Goal: Task Accomplishment & Management: Manage account settings

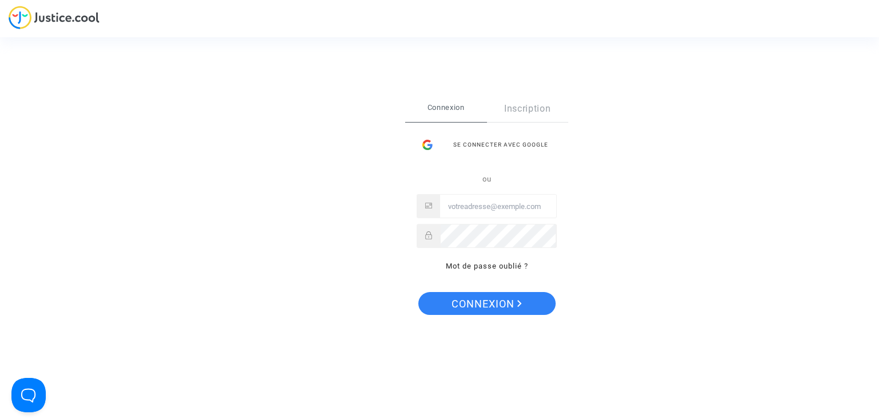
type input "[EMAIL_ADDRESS][DOMAIN_NAME]"
click at [487, 301] on span "Connexion" at bounding box center [487, 304] width 70 height 24
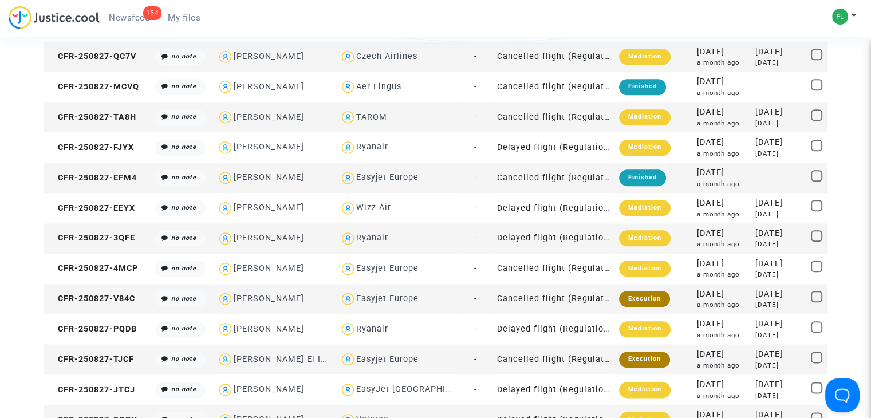
scroll to position [1380, 0]
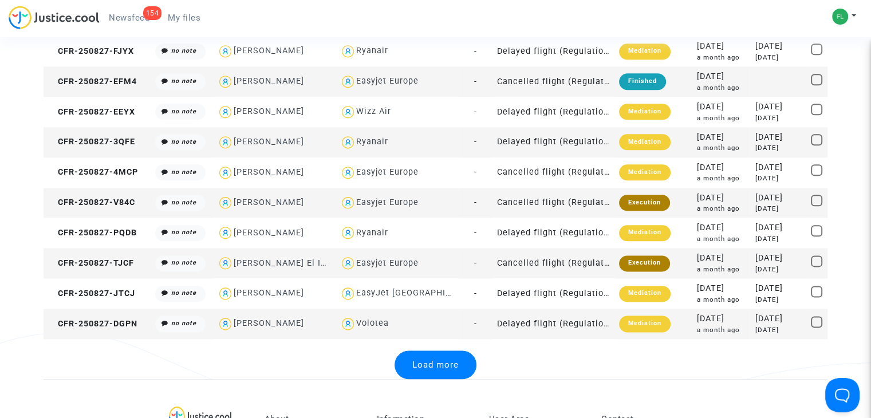
click at [435, 360] on span "Load more" at bounding box center [435, 365] width 46 height 10
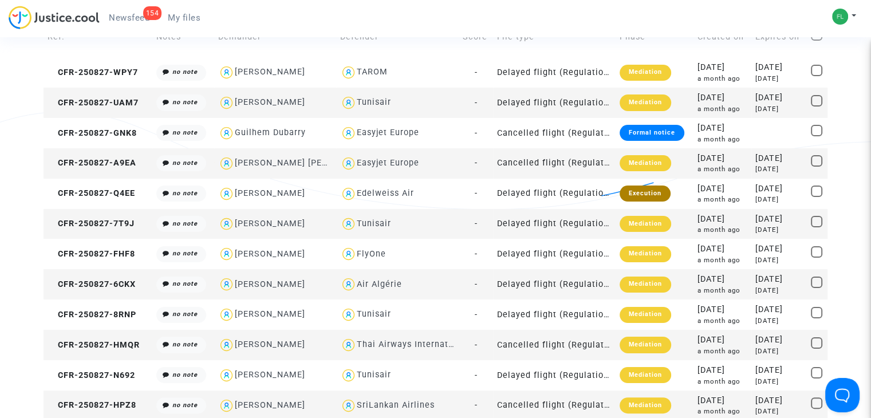
scroll to position [0, 0]
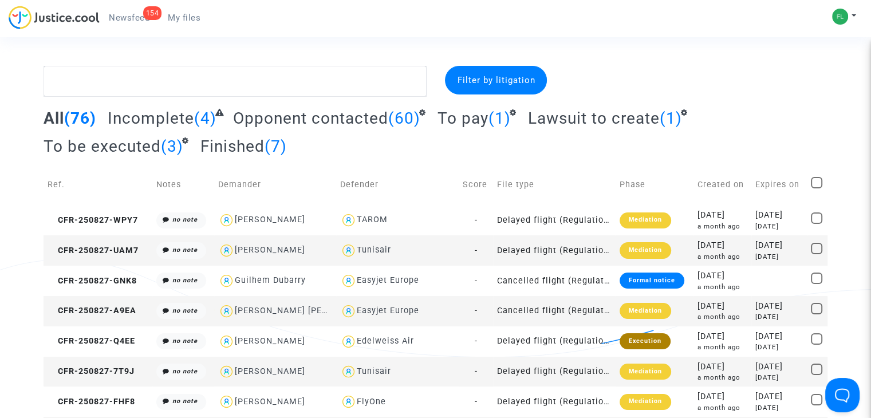
click at [816, 184] on span at bounding box center [816, 182] width 11 height 11
click at [816, 188] on input "checkbox" at bounding box center [816, 188] width 1 height 1
checkbox input "true"
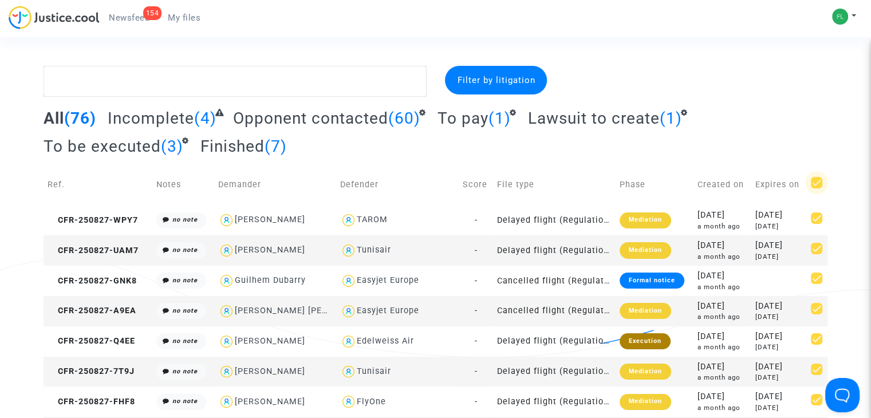
checkbox input "true"
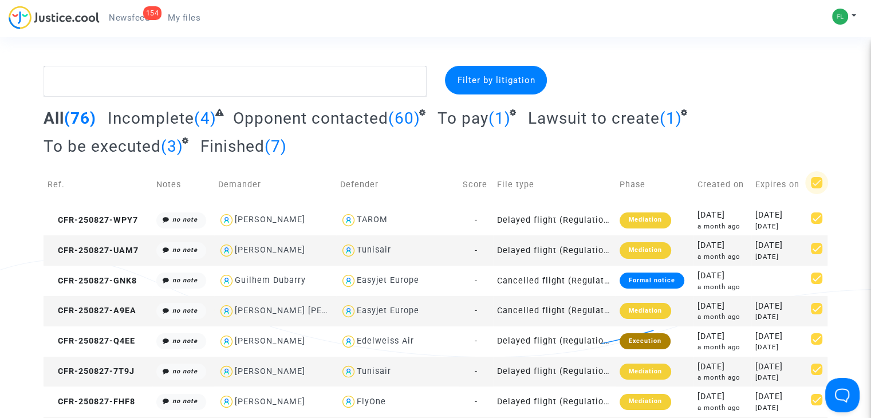
checkbox input "true"
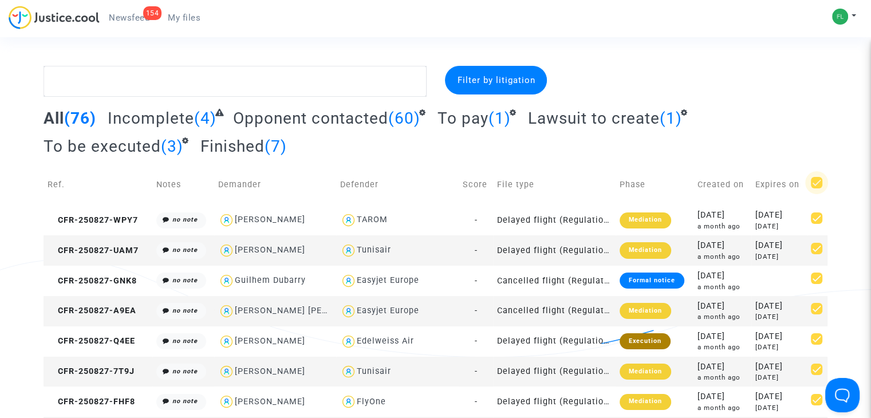
checkbox input "true"
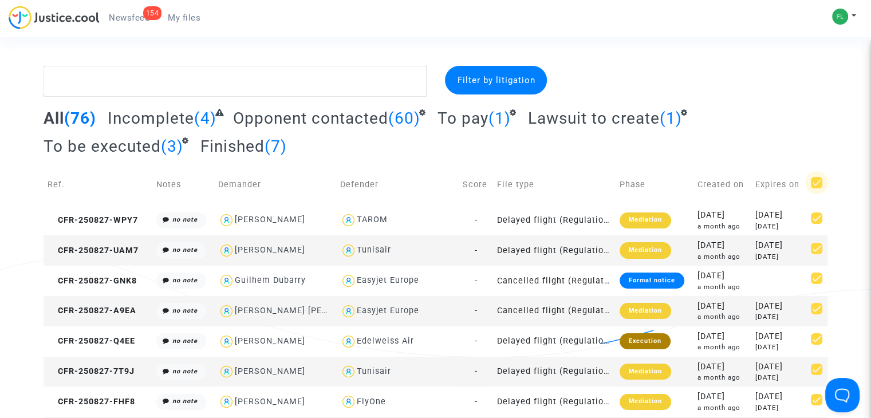
checkbox input "true"
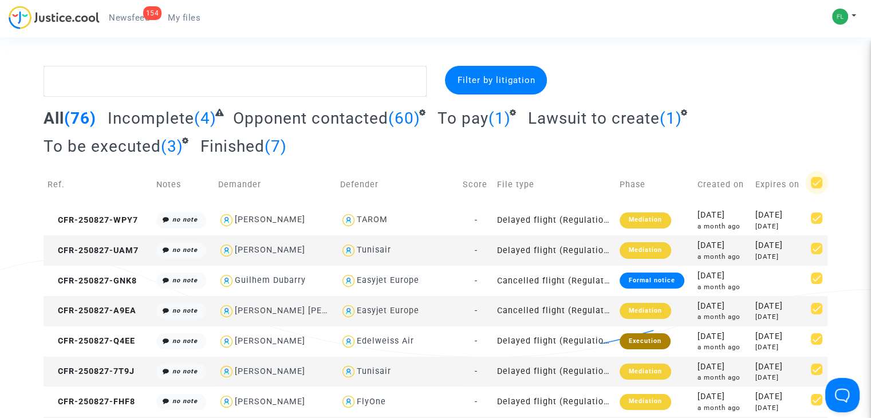
checkbox input "true"
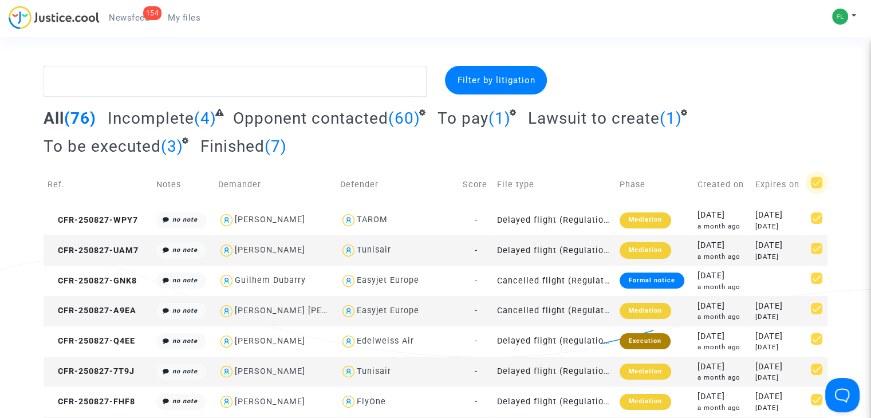
checkbox input "true"
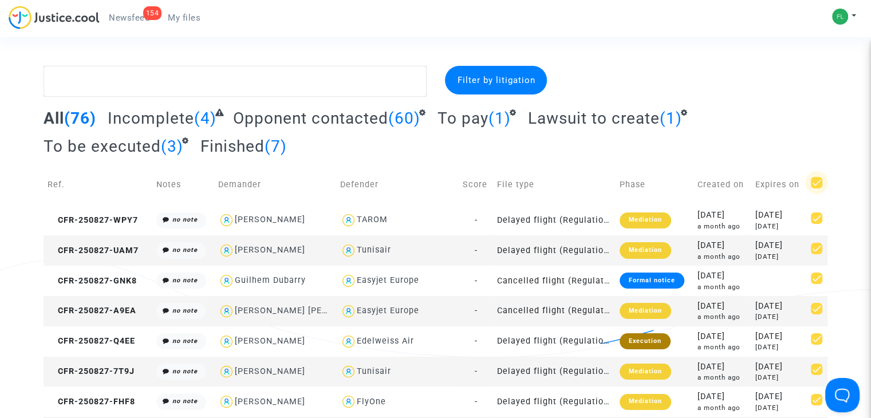
checkbox input "true"
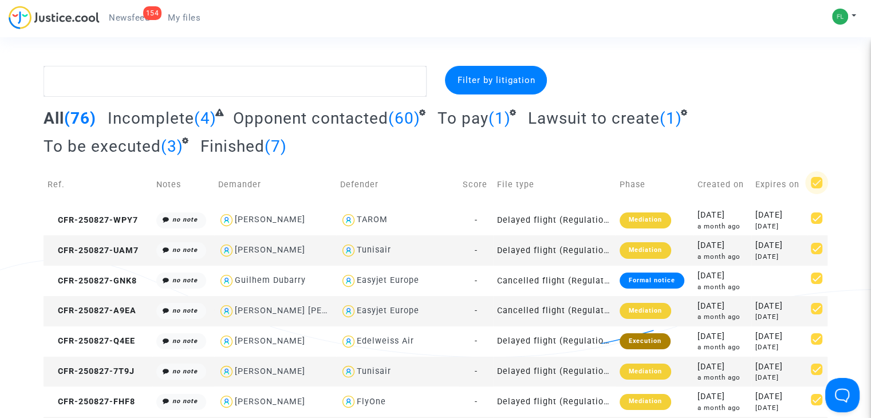
checkbox input "true"
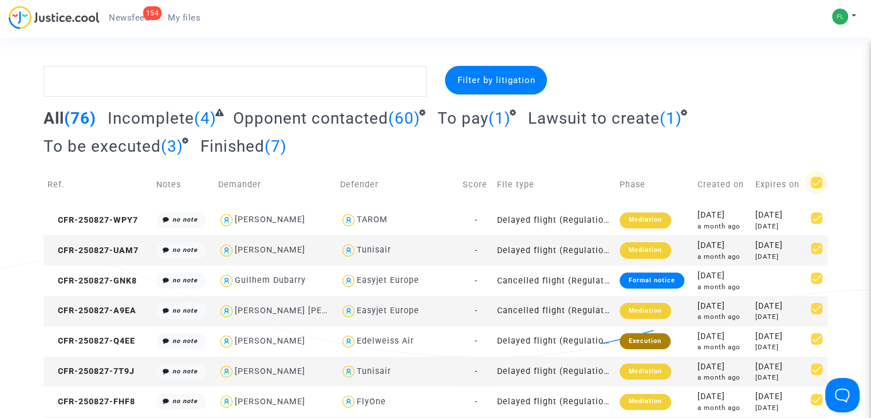
checkbox input "true"
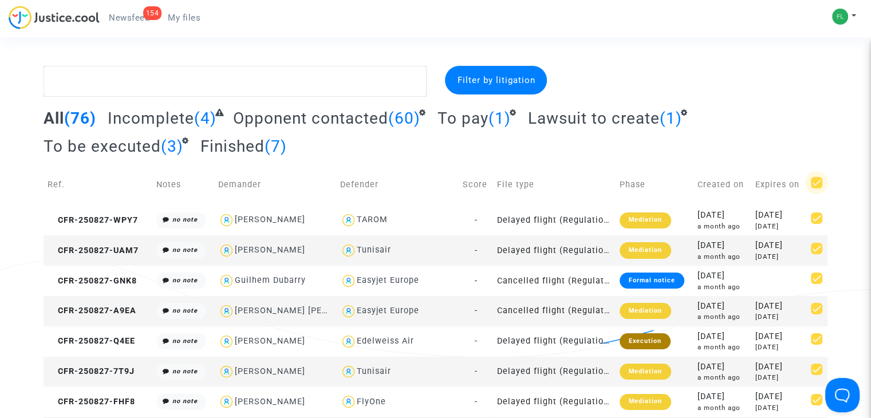
checkbox input "true"
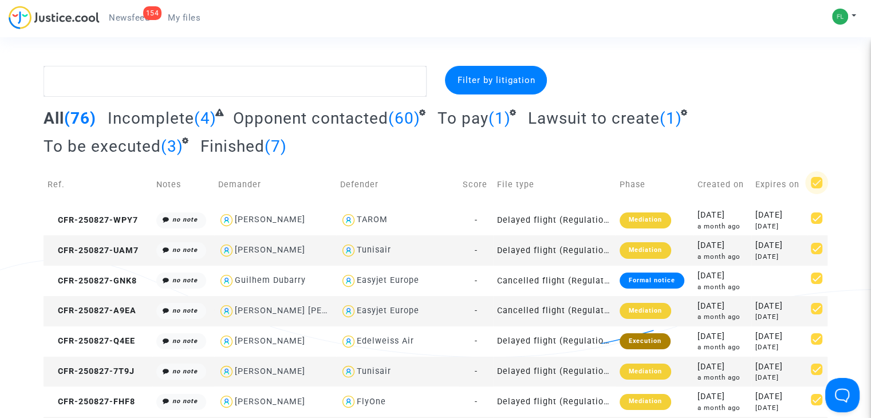
checkbox input "true"
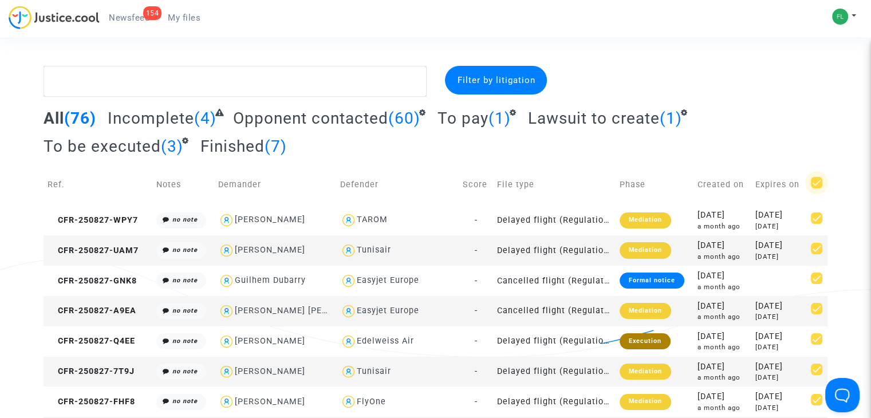
checkbox input "true"
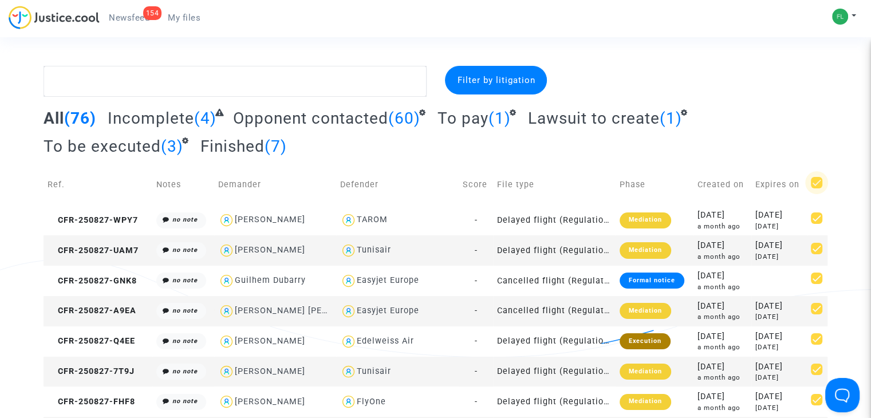
checkbox input "true"
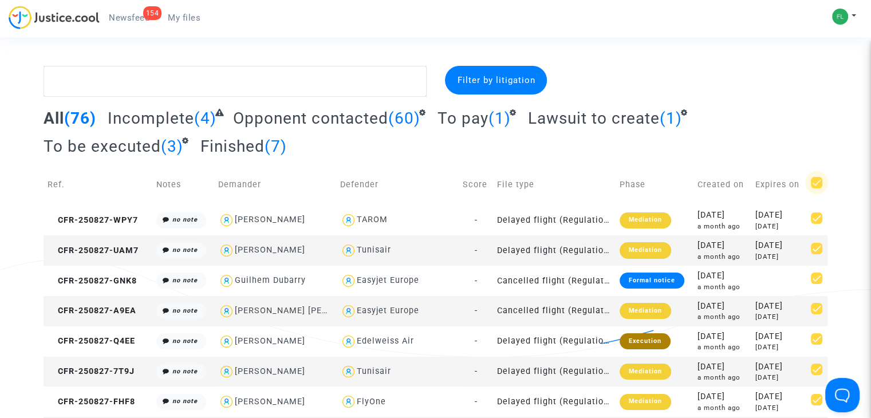
checkbox input "true"
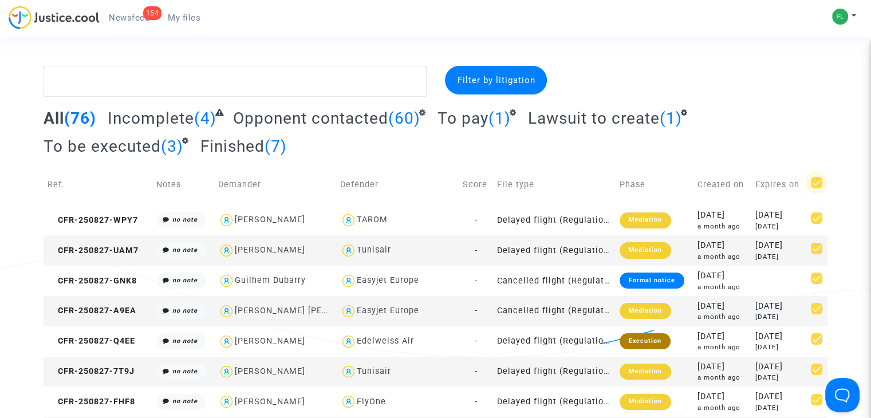
checkbox input "true"
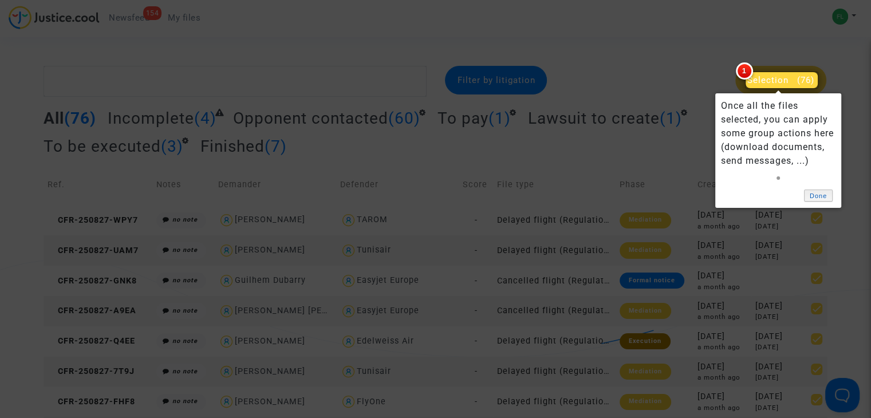
click at [825, 192] on link "Done" at bounding box center [818, 196] width 29 height 12
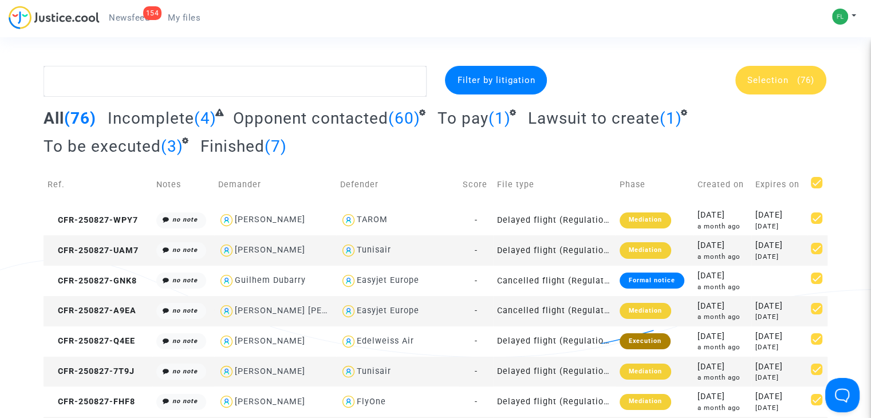
click at [781, 84] on span "Selection" at bounding box center [767, 80] width 41 height 10
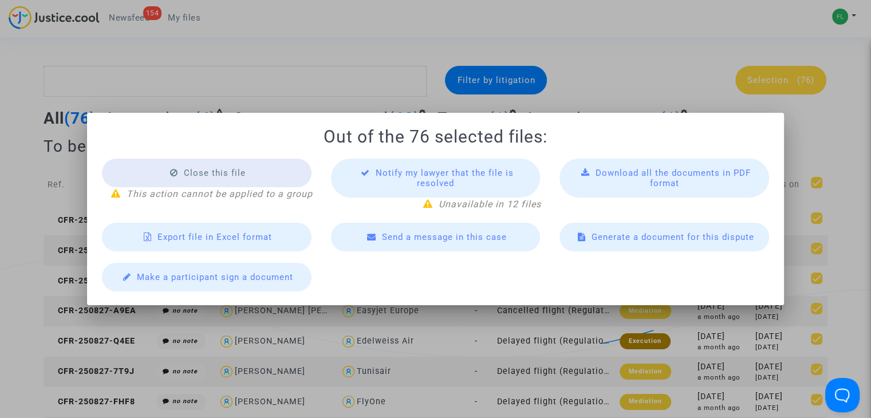
click at [222, 236] on span "Export file in Excel format" at bounding box center [214, 237] width 115 height 10
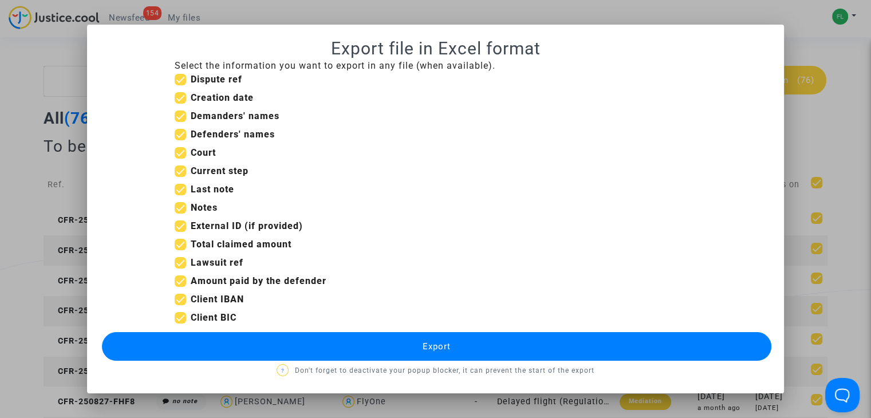
click at [183, 133] on span at bounding box center [180, 134] width 11 height 11
click at [180, 140] on input "Defenders' names" at bounding box center [180, 140] width 1 height 1
checkbox input "false"
click at [181, 113] on span at bounding box center [180, 116] width 11 height 11
click at [180, 122] on input "Demanders' names" at bounding box center [180, 122] width 1 height 1
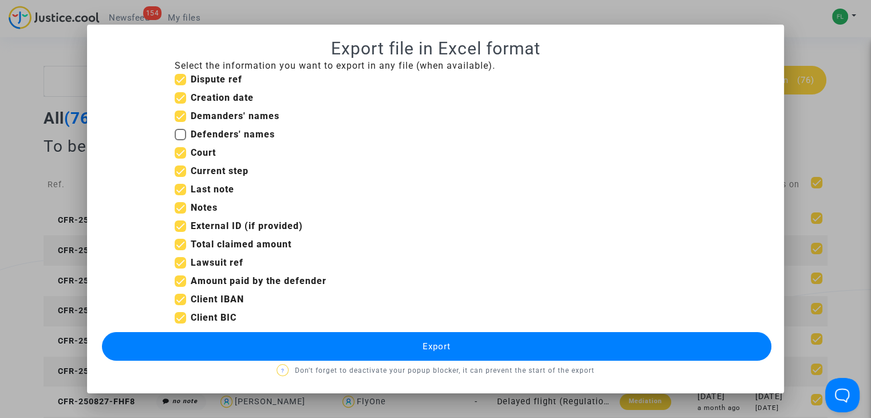
checkbox input "false"
click at [180, 153] on span at bounding box center [180, 152] width 11 height 11
click at [180, 159] on input "Court" at bounding box center [180, 159] width 1 height 1
checkbox input "false"
click at [180, 244] on span at bounding box center [180, 244] width 11 height 11
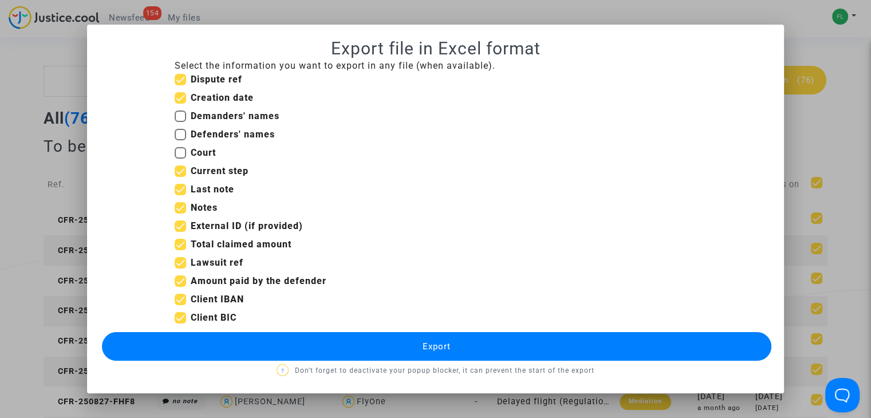
click at [180, 250] on input "Total claimed amount" at bounding box center [180, 250] width 1 height 1
checkbox input "false"
click at [180, 298] on span at bounding box center [180, 299] width 11 height 11
click at [180, 305] on input "Client IBAN" at bounding box center [180, 305] width 1 height 1
checkbox input "false"
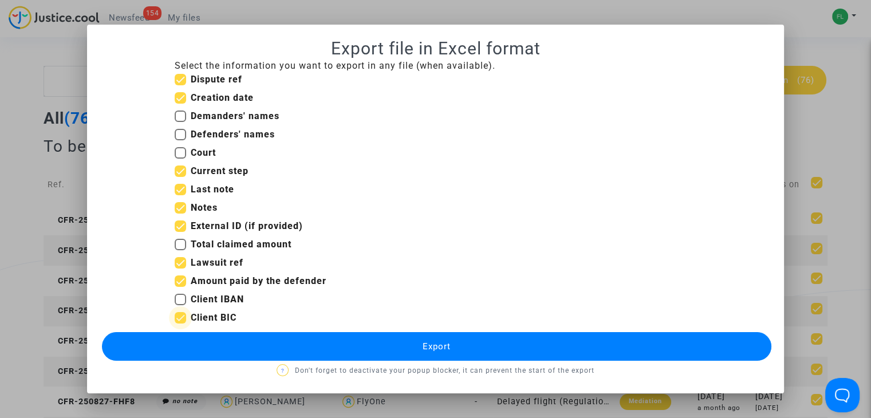
click at [182, 319] on span at bounding box center [180, 317] width 11 height 11
click at [180, 324] on input "Client BIC" at bounding box center [180, 324] width 1 height 1
checkbox input "false"
click at [444, 343] on span "Export" at bounding box center [437, 346] width 28 height 10
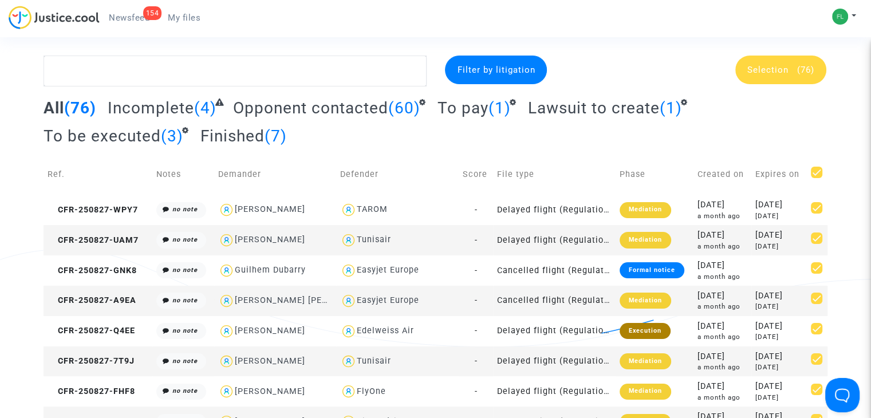
scroll to position [9, 0]
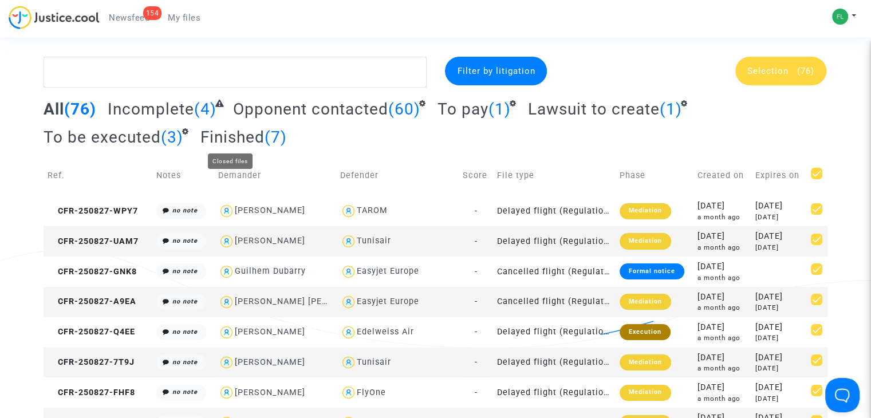
click at [229, 135] on span "Finished" at bounding box center [232, 137] width 64 height 19
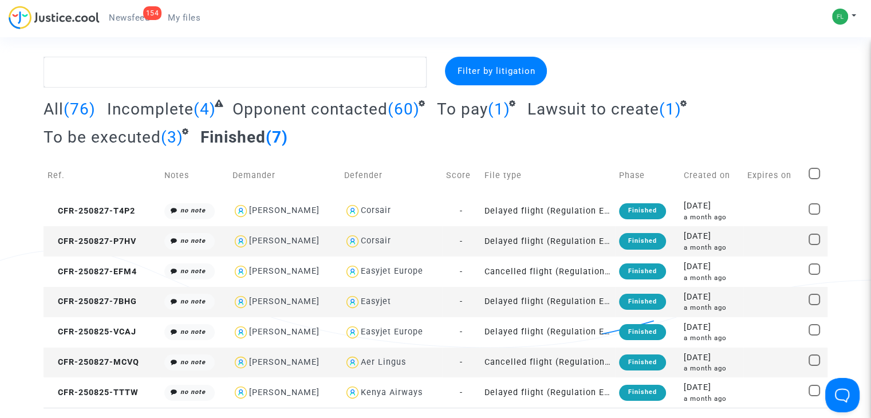
click at [474, 107] on span "To pay" at bounding box center [462, 109] width 51 height 19
